Goal: Navigation & Orientation: Find specific page/section

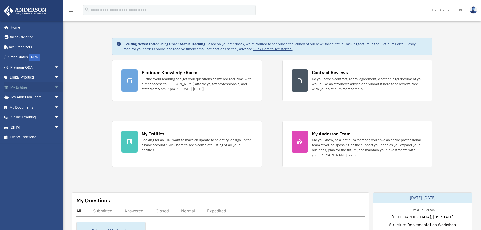
click at [55, 88] on span "arrow_drop_down" at bounding box center [59, 87] width 10 height 10
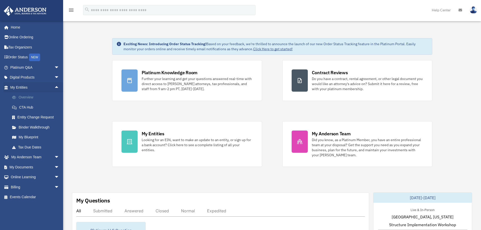
click at [27, 99] on link "Overview" at bounding box center [37, 97] width 60 height 10
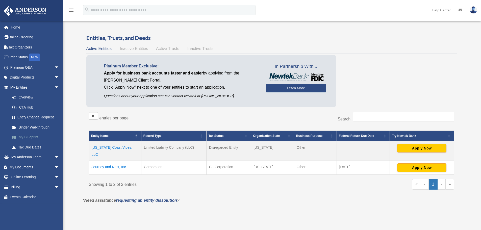
click at [30, 137] on link "My Blueprint" at bounding box center [37, 137] width 60 height 10
